Goal: Task Accomplishment & Management: Manage account settings

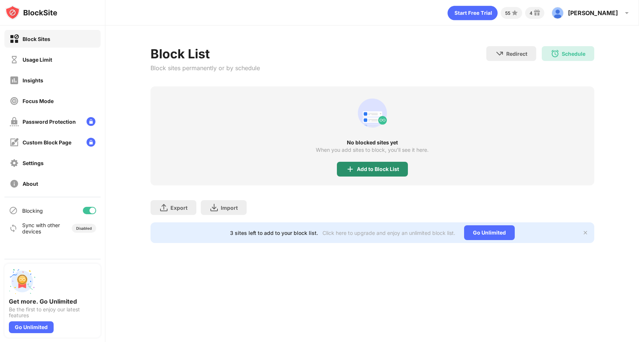
click at [388, 175] on div "Add to Block List" at bounding box center [372, 169] width 71 height 15
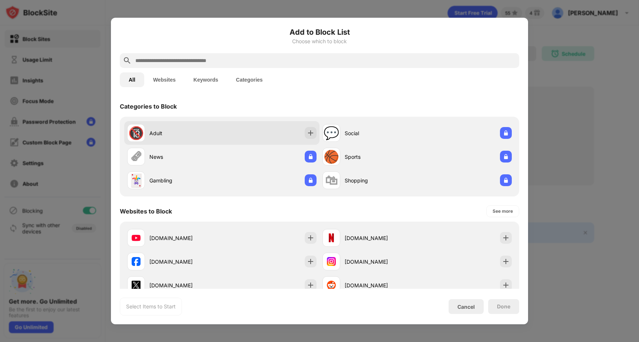
click at [185, 132] on div "Adult" at bounding box center [185, 133] width 72 height 8
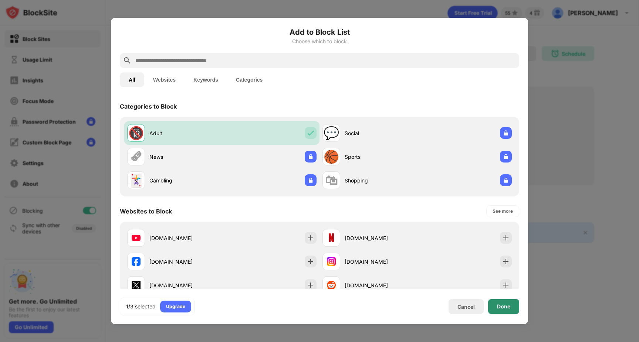
click at [512, 303] on div "Done" at bounding box center [503, 307] width 31 height 15
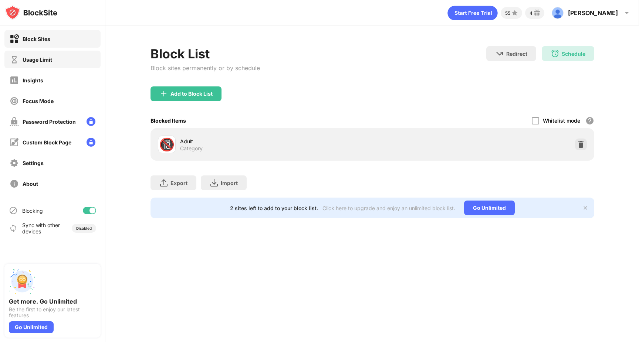
click at [32, 56] on div "Usage Limit" at bounding box center [31, 59] width 43 height 9
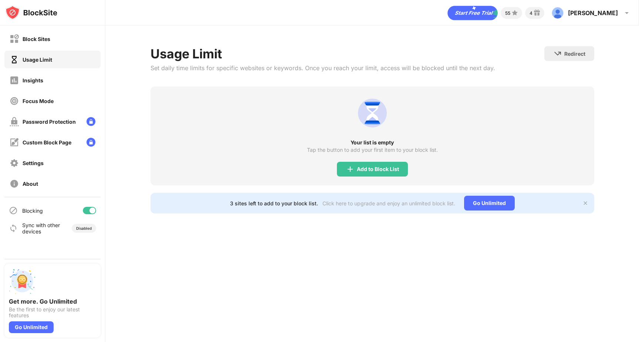
click at [37, 71] on div "Block Sites Usage Limit Insights Focus Mode Password Protection Custom Block Pa…" at bounding box center [52, 112] width 105 height 172
click at [37, 77] on div "Insights" at bounding box center [33, 80] width 21 height 6
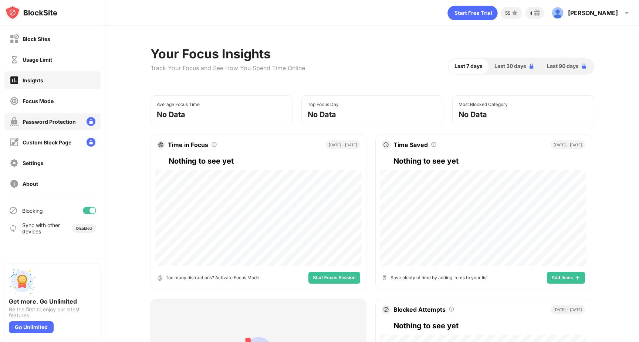
click at [49, 117] on div "Password Protection" at bounding box center [43, 121] width 66 height 9
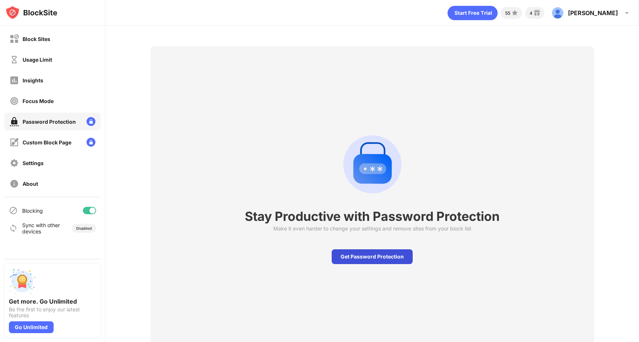
click at [360, 254] on div "Get Password Protection" at bounding box center [372, 257] width 81 height 15
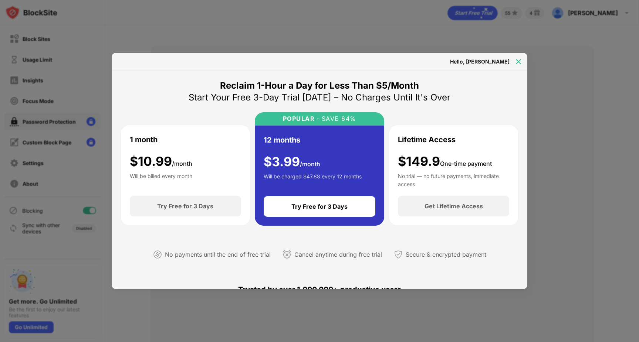
click at [515, 60] on img at bounding box center [518, 61] width 7 height 7
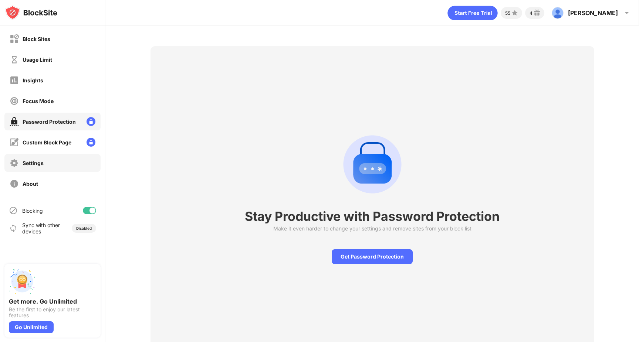
click at [44, 160] on div "Settings" at bounding box center [52, 163] width 96 height 18
